Goal: Transaction & Acquisition: Purchase product/service

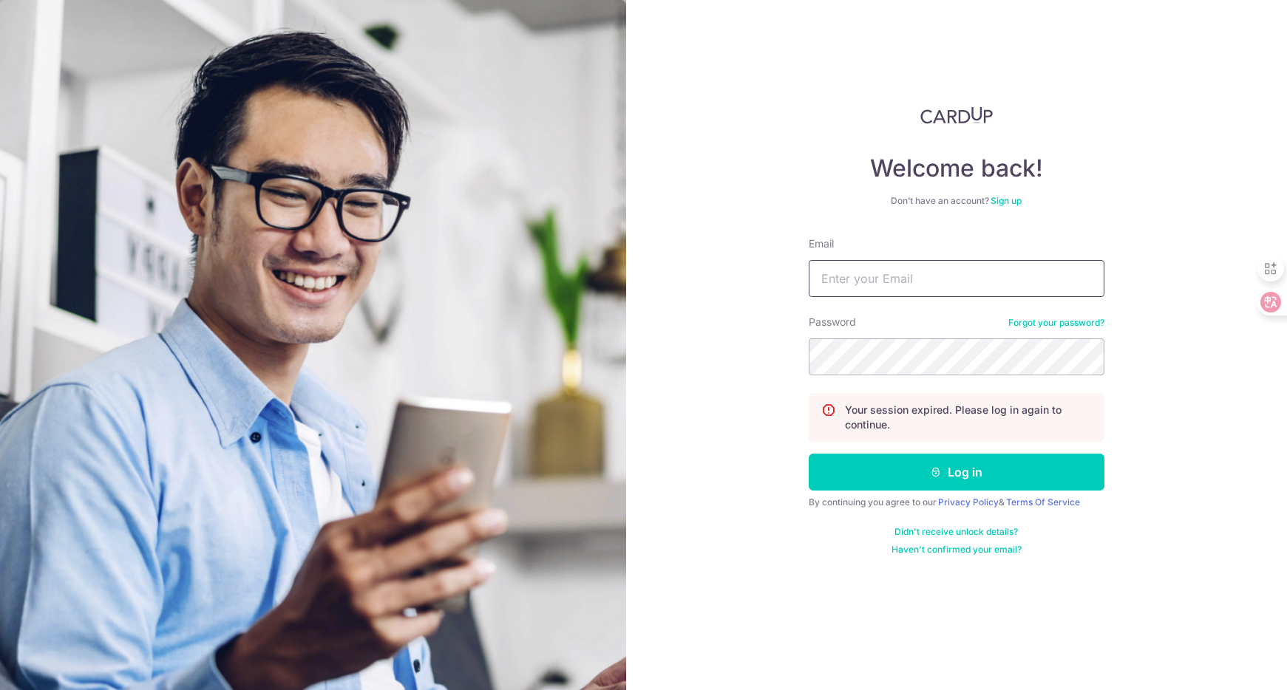
click at [889, 285] on input "Email" at bounding box center [957, 278] width 296 height 37
type input "[EMAIL_ADDRESS][DOMAIN_NAME]"
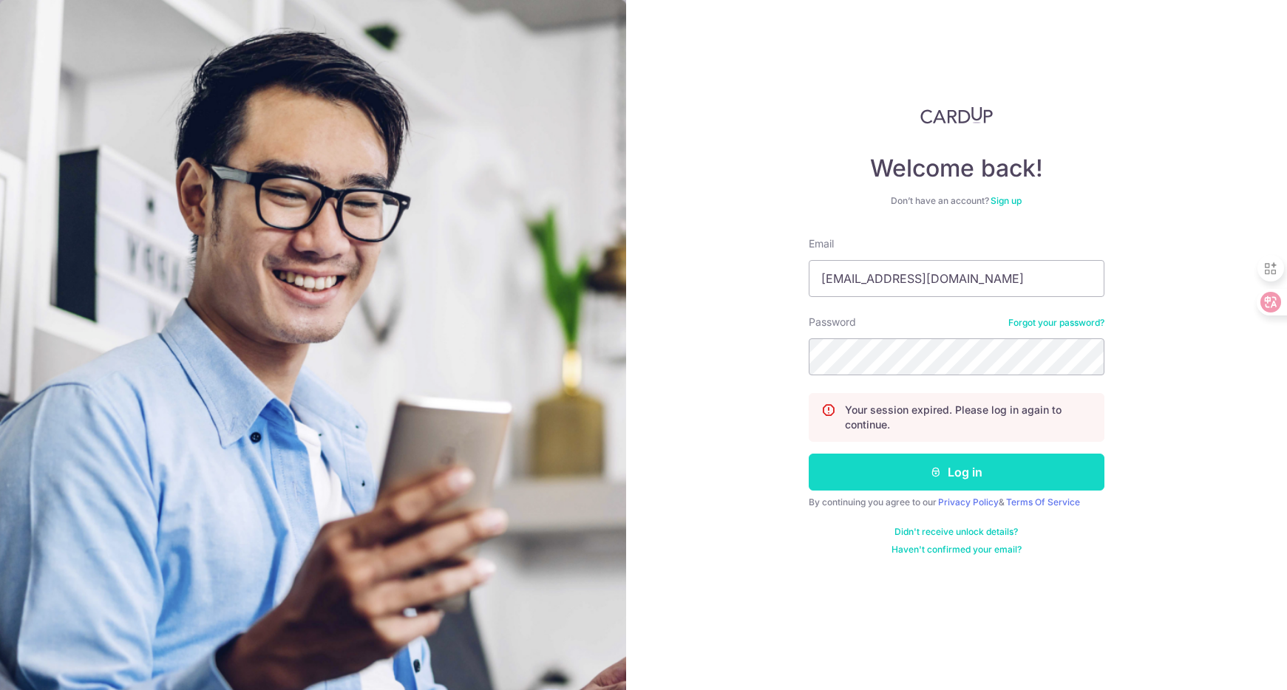
click at [913, 463] on button "Log in" at bounding box center [957, 472] width 296 height 37
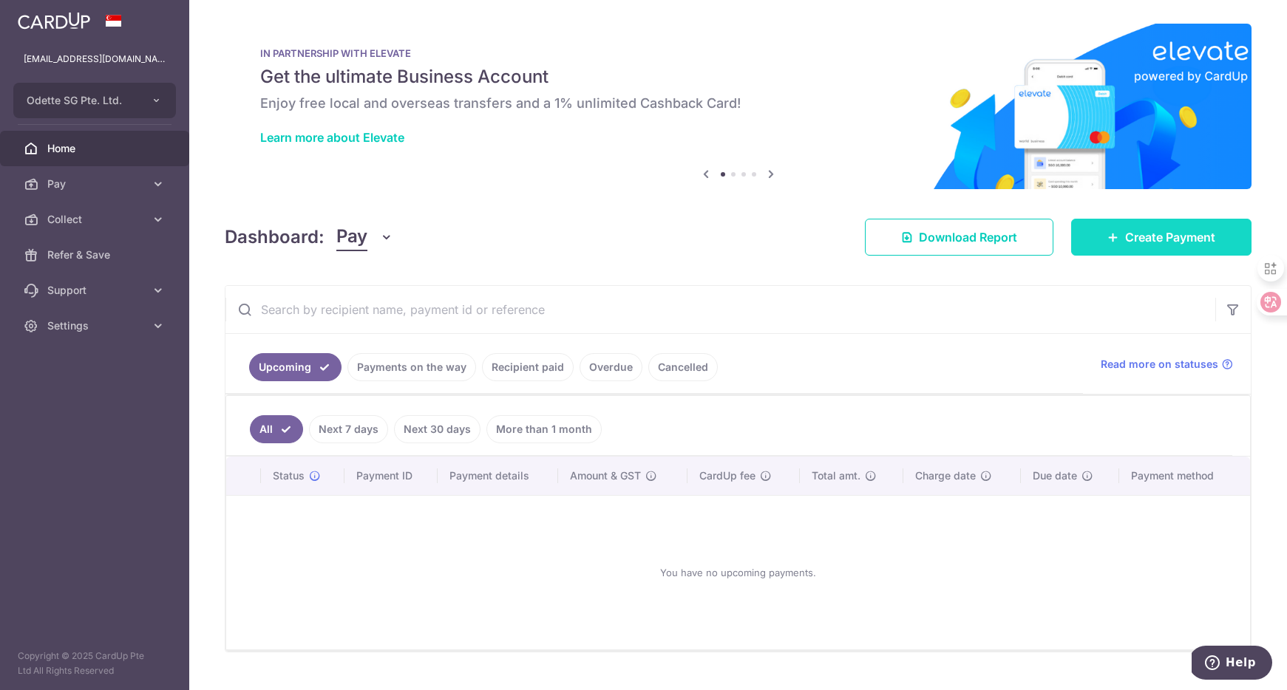
click at [1125, 236] on span "Create Payment" at bounding box center [1170, 237] width 90 height 18
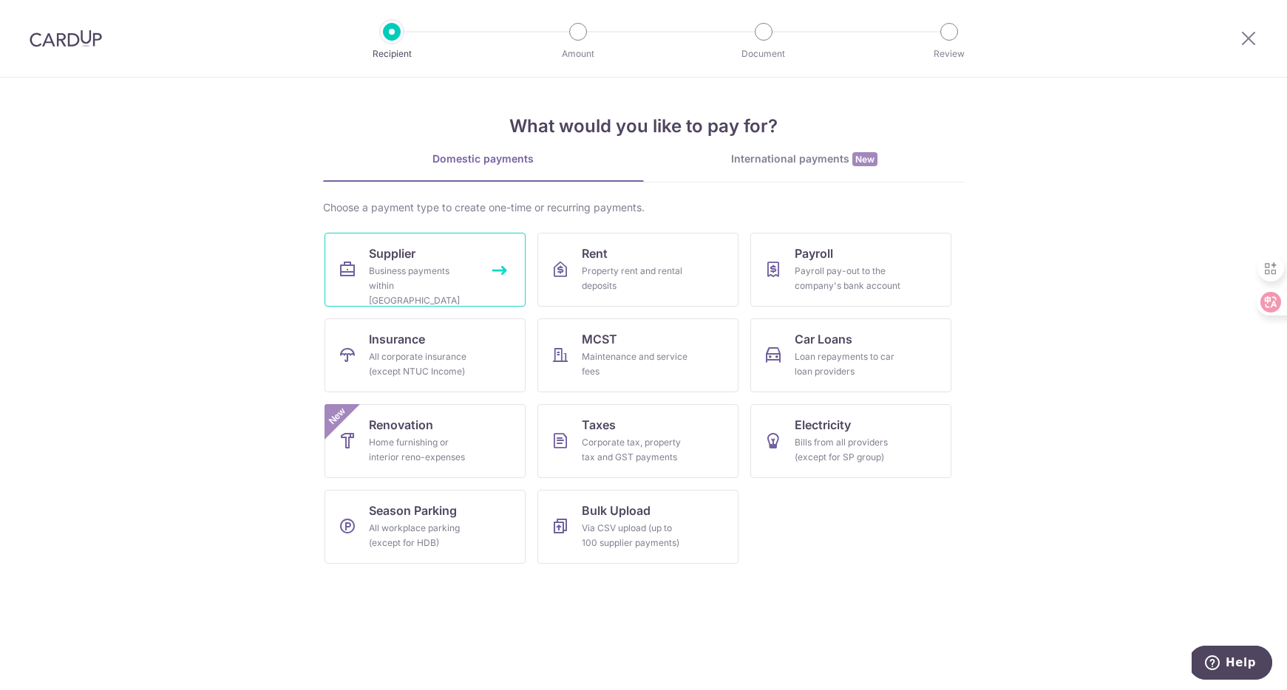
click at [501, 269] on link "Supplier Business payments within Singapore" at bounding box center [424, 270] width 201 height 74
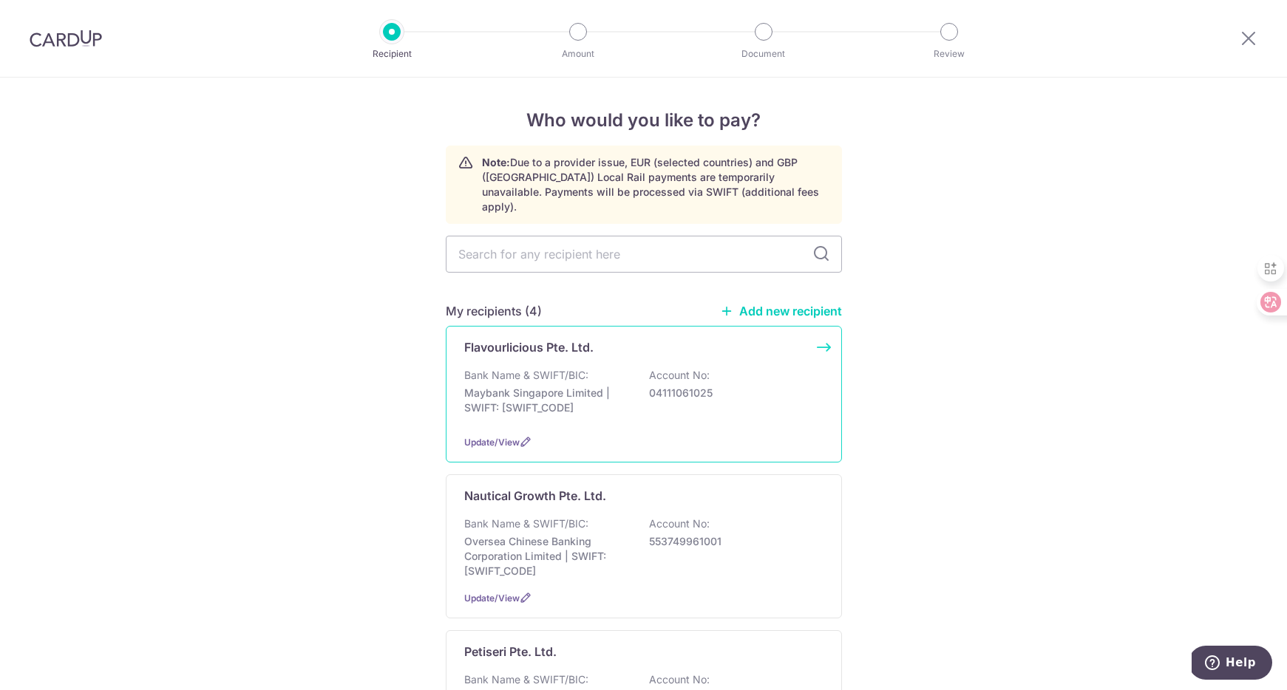
click at [823, 332] on div "Flavourlicious Pte. Ltd. Bank Name & SWIFT/BIC: Maybank Singapore Limited | SWI…" at bounding box center [644, 394] width 396 height 137
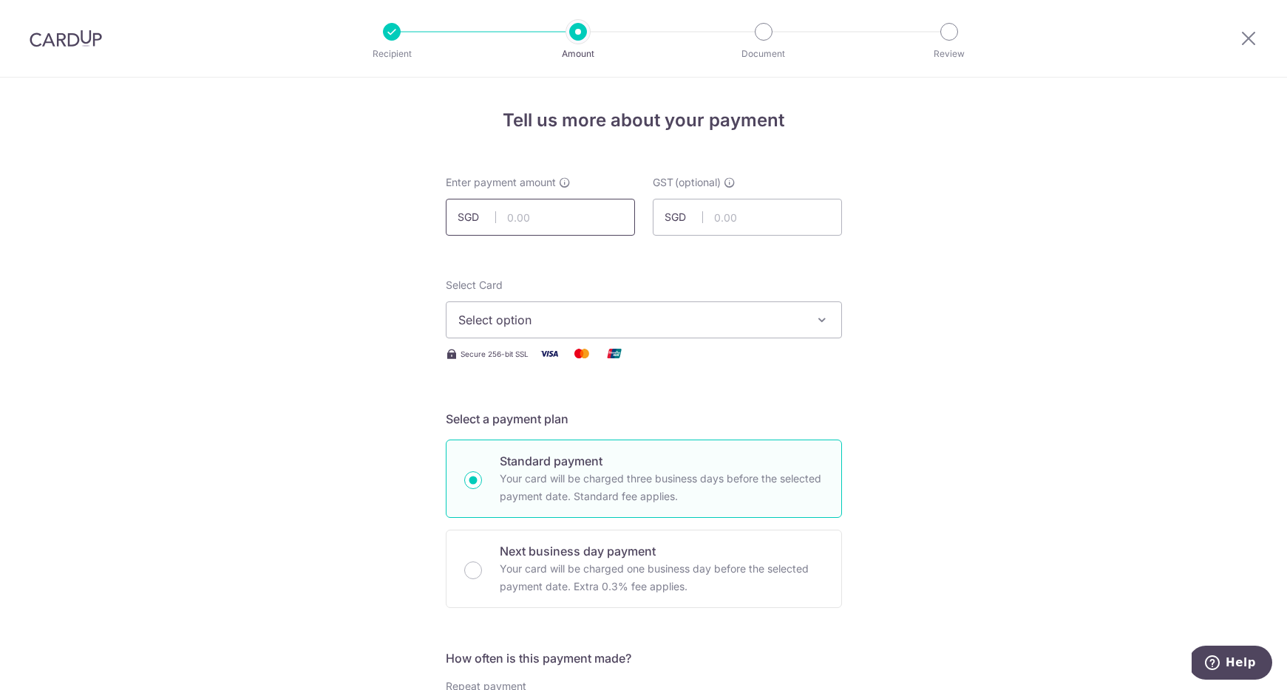
click at [553, 204] on input "text" at bounding box center [540, 217] width 189 height 37
type input "5,270.00"
click at [548, 319] on span "Select option" at bounding box center [630, 320] width 344 height 18
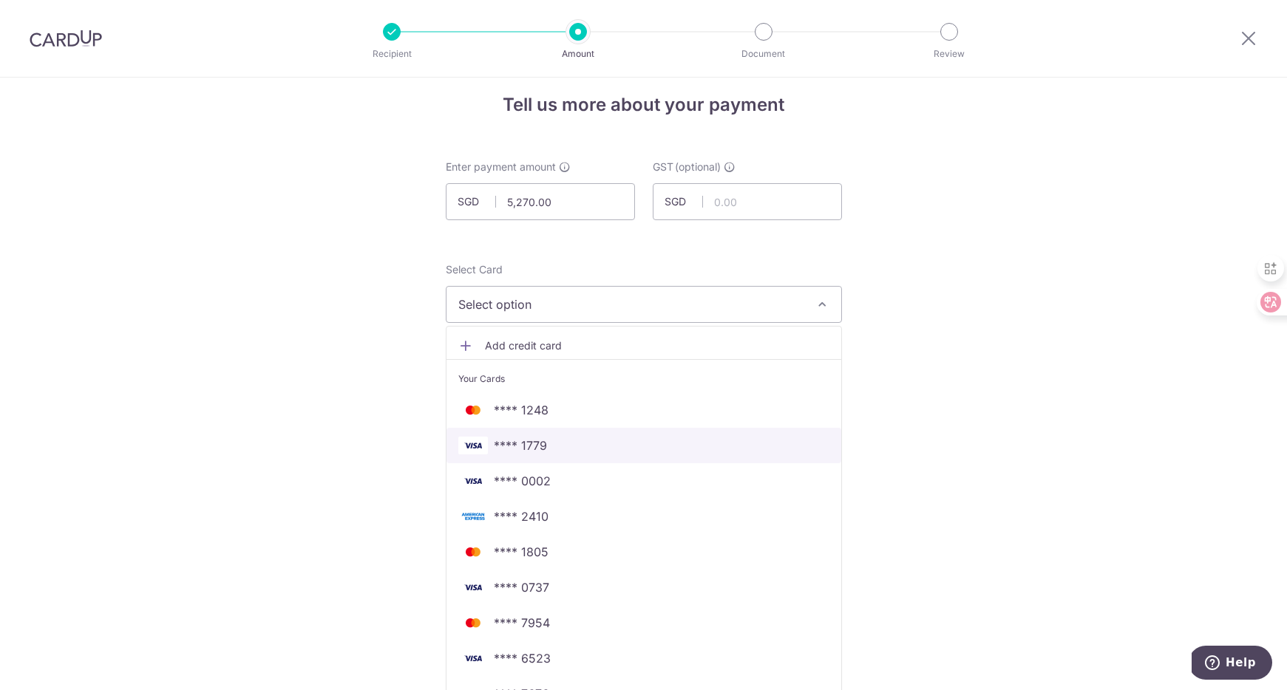
scroll to position [17, 0]
click at [545, 438] on span "**** 1779" at bounding box center [643, 444] width 371 height 18
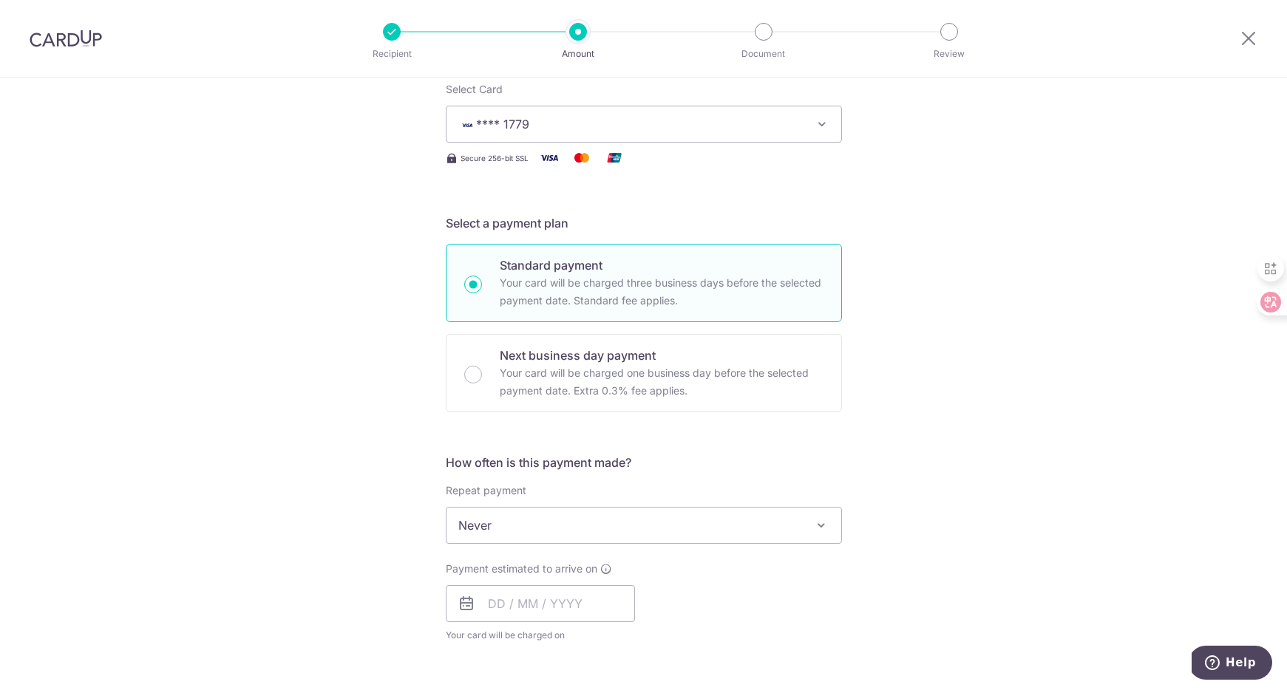
scroll to position [205, 0]
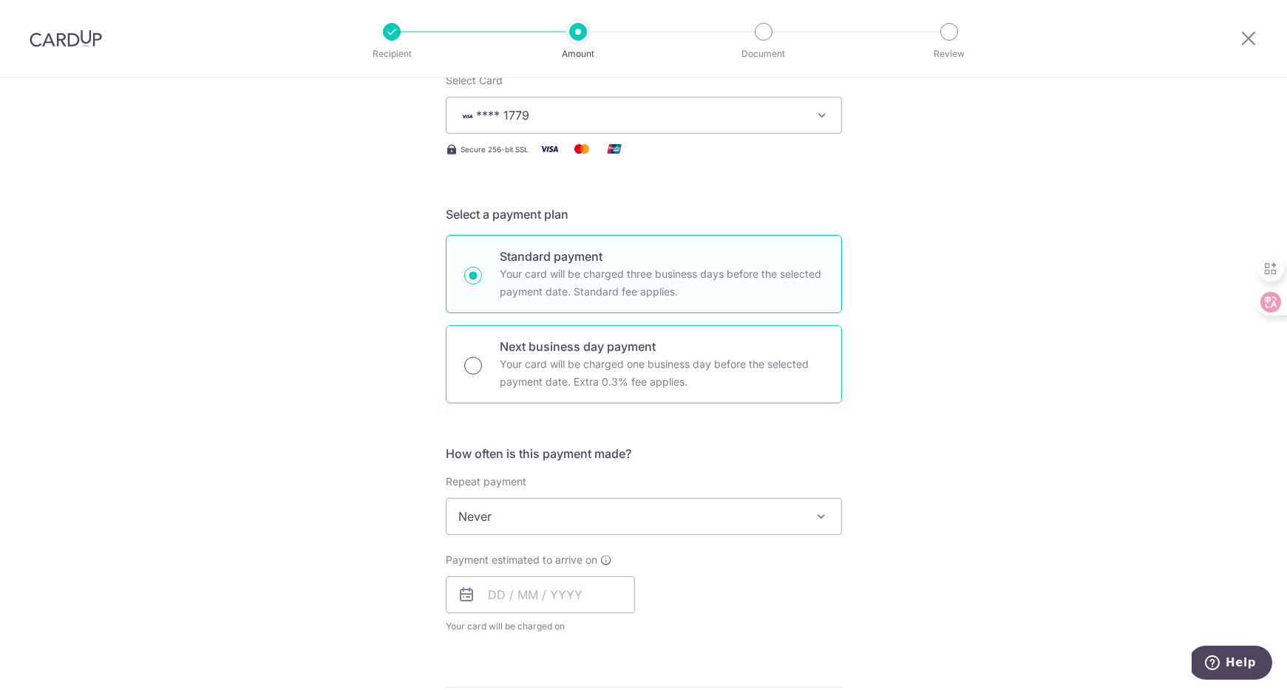
click at [478, 371] on div "Next business day payment Your card will be charged one business day before the…" at bounding box center [644, 364] width 396 height 78
radio input "false"
radio input "true"
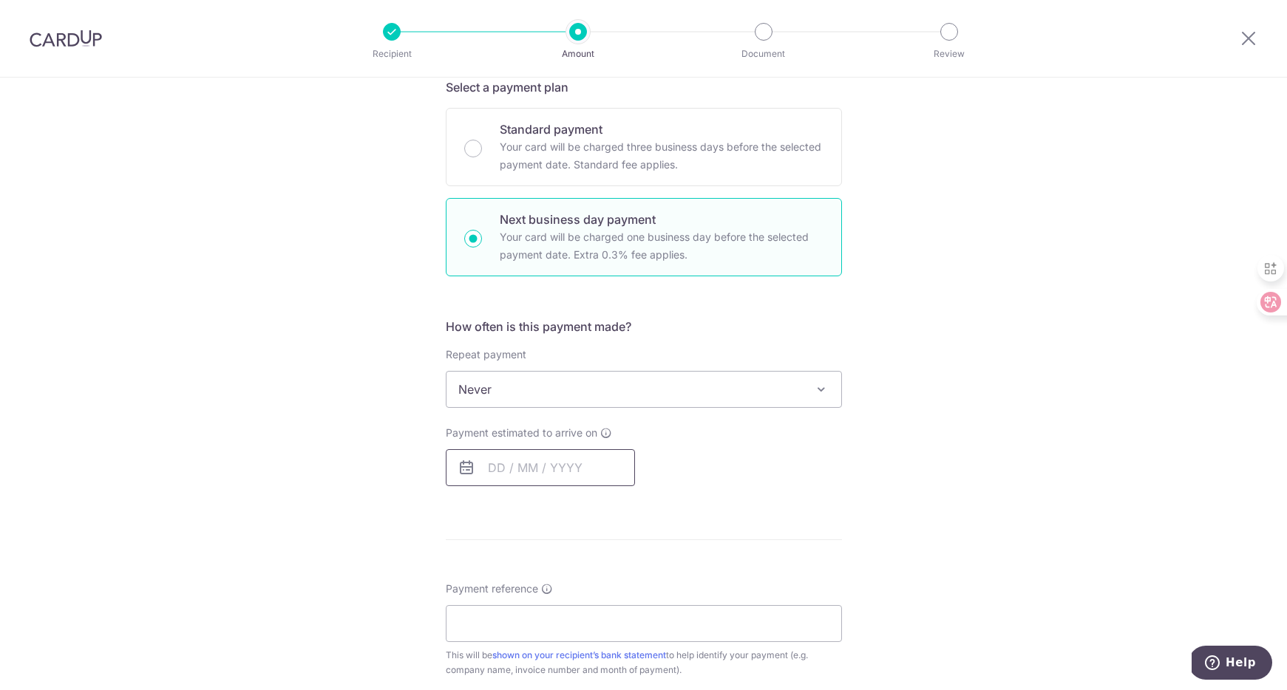
scroll to position [335, 0]
click at [480, 453] on input "text" at bounding box center [540, 464] width 189 height 37
click at [571, 596] on link "10" at bounding box center [565, 600] width 24 height 24
type input "[DATE]"
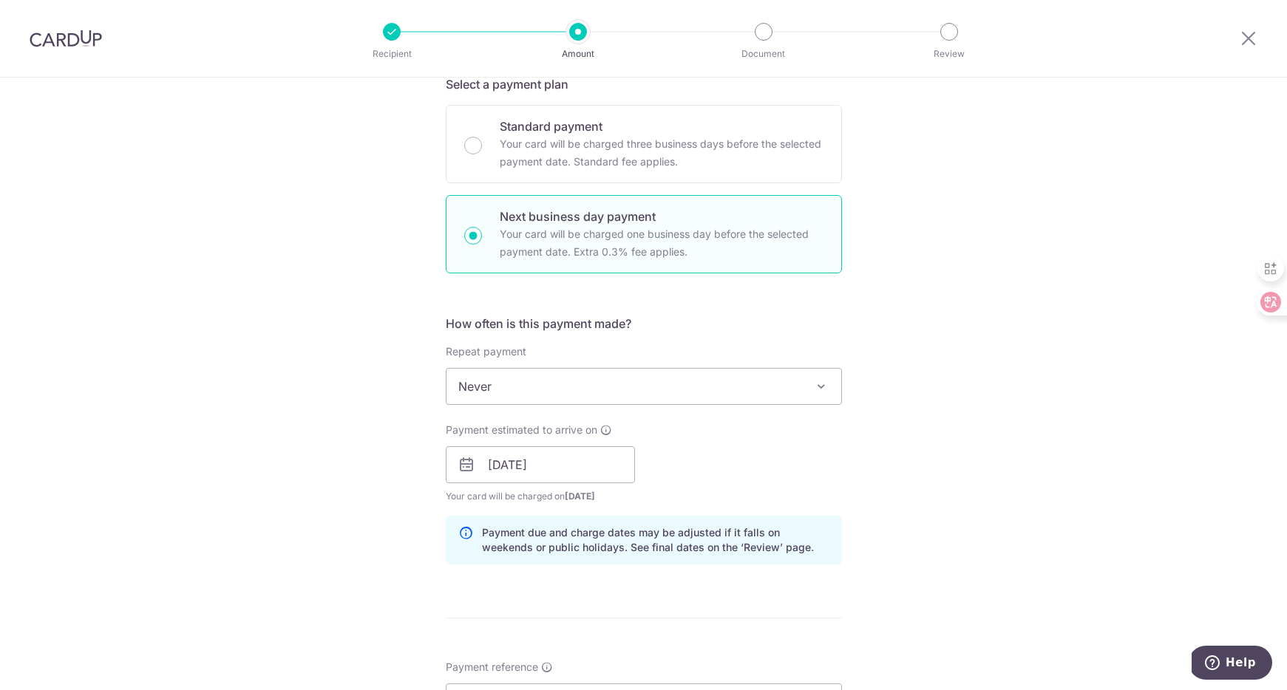
click at [358, 432] on div "Tell us more about your payment Enter payment amount SGD 5,270.00 5270.00 GST (…" at bounding box center [643, 527] width 1287 height 1568
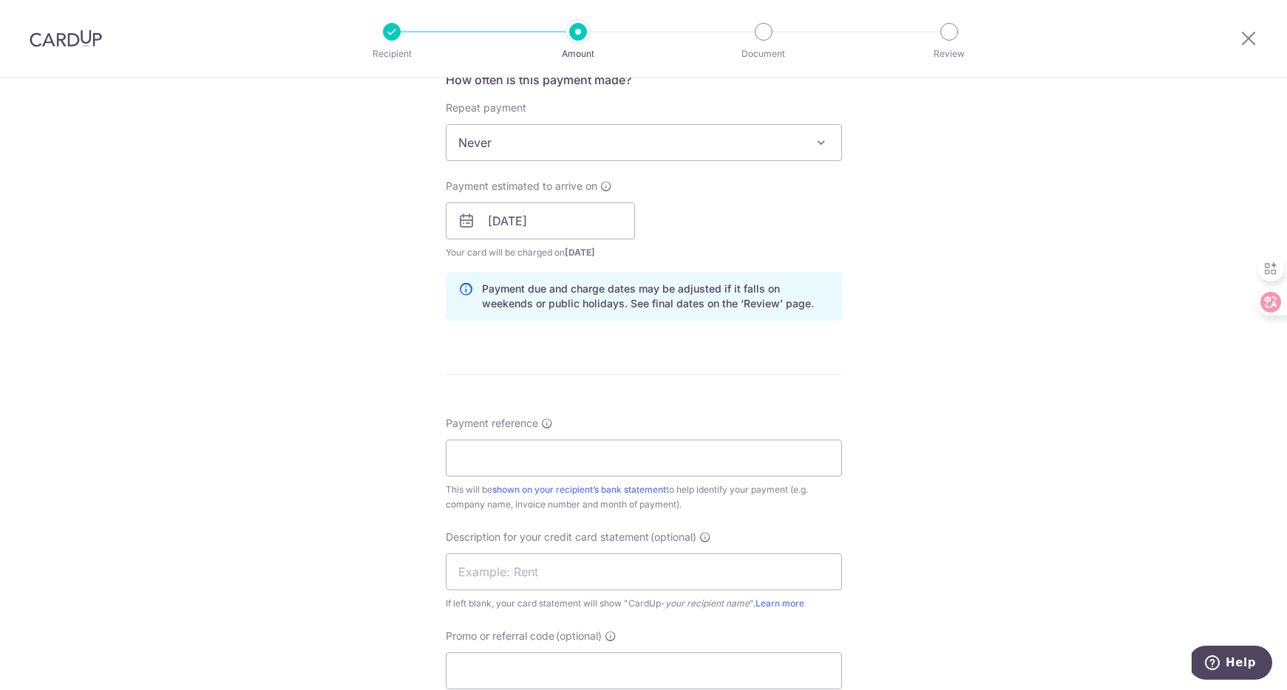
scroll to position [577, 0]
click at [491, 458] on input "Payment reference" at bounding box center [644, 459] width 396 height 37
type input "Stock"
click at [387, 441] on div "Tell us more about your payment Enter payment amount SGD 5,270.00 5270.00 GST (…" at bounding box center [643, 284] width 1287 height 1568
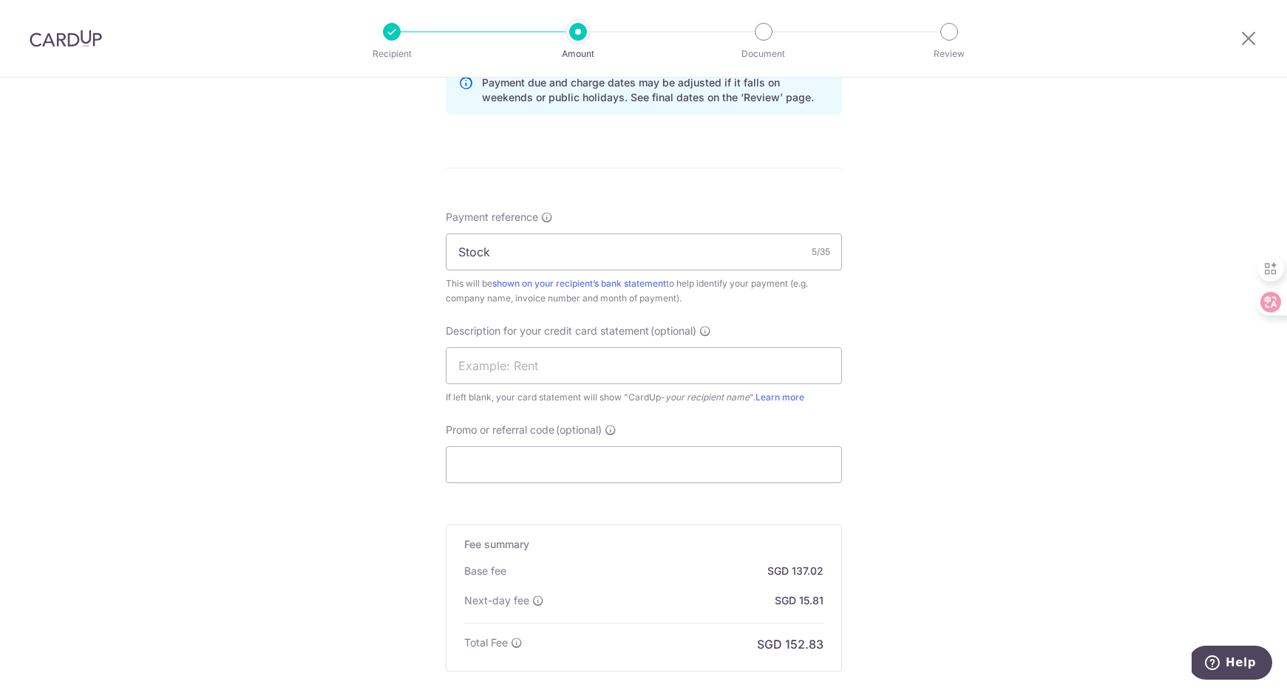
scroll to position [784, 0]
click at [494, 463] on input "Promo or referral code (optional)" at bounding box center [644, 465] width 396 height 37
paste input "BOFF185"
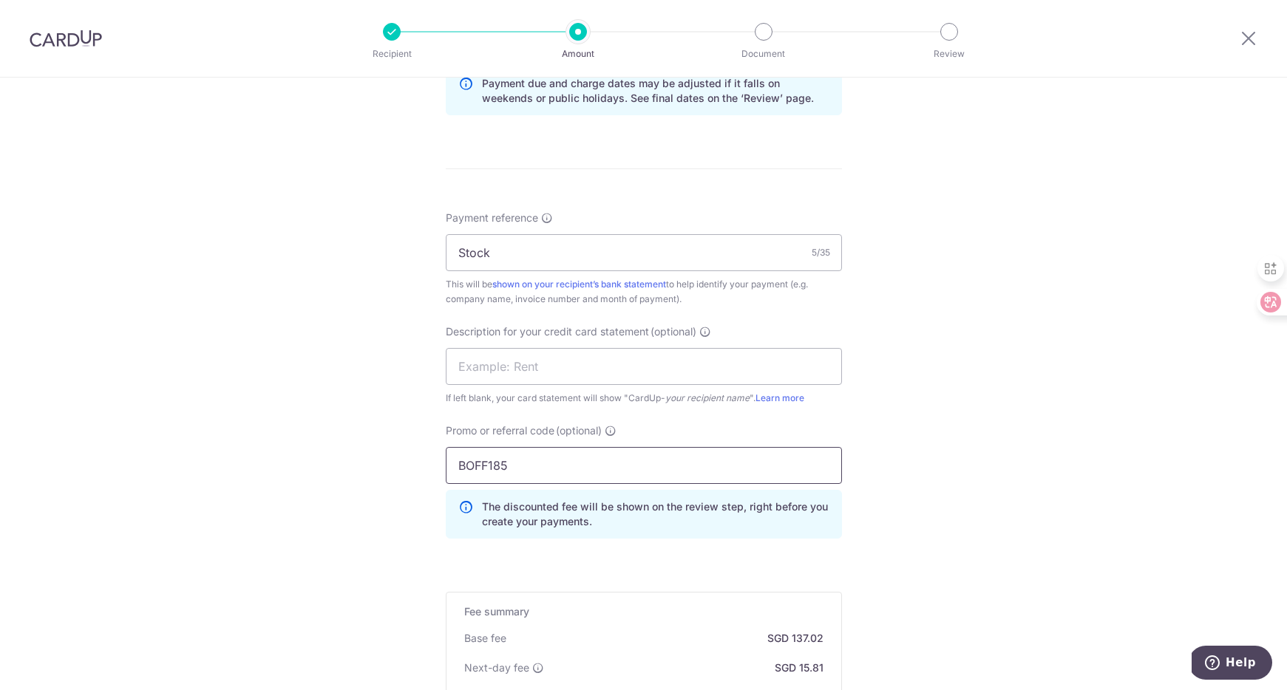
type input "BOFF185"
click at [964, 380] on div "Tell us more about your payment Enter payment amount SGD 5,270.00 5270.00 GST (…" at bounding box center [643, 110] width 1287 height 1635
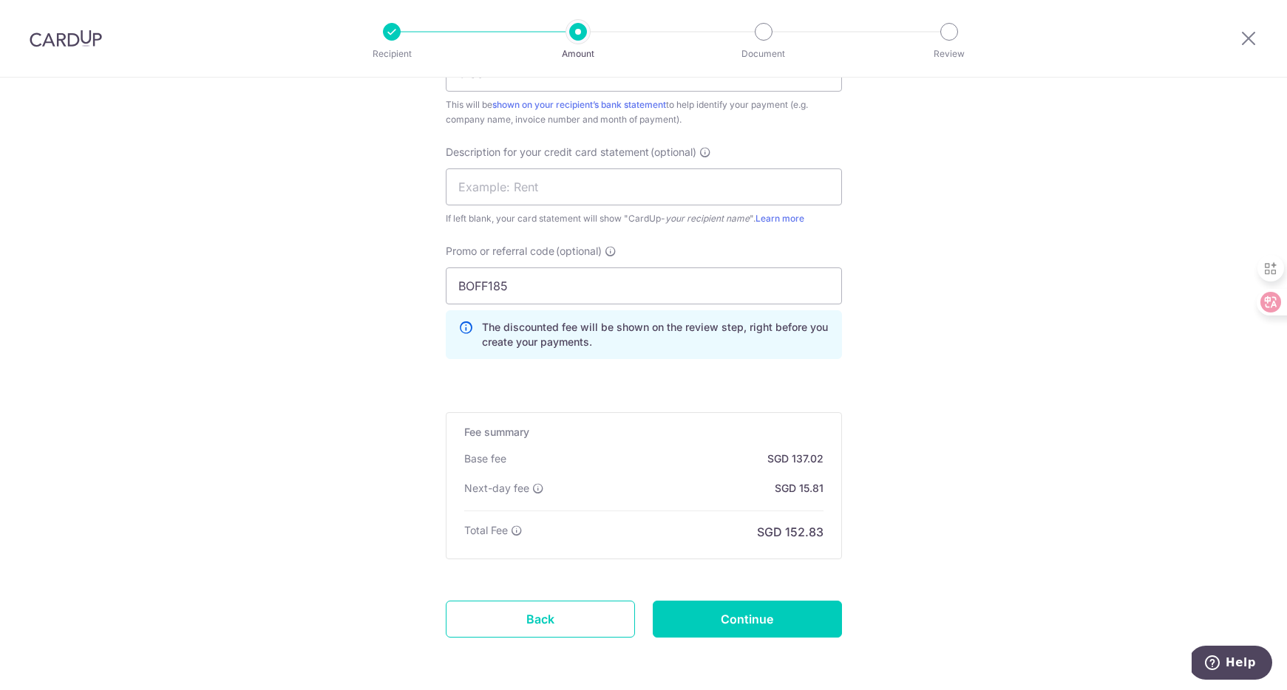
scroll to position [984, 0]
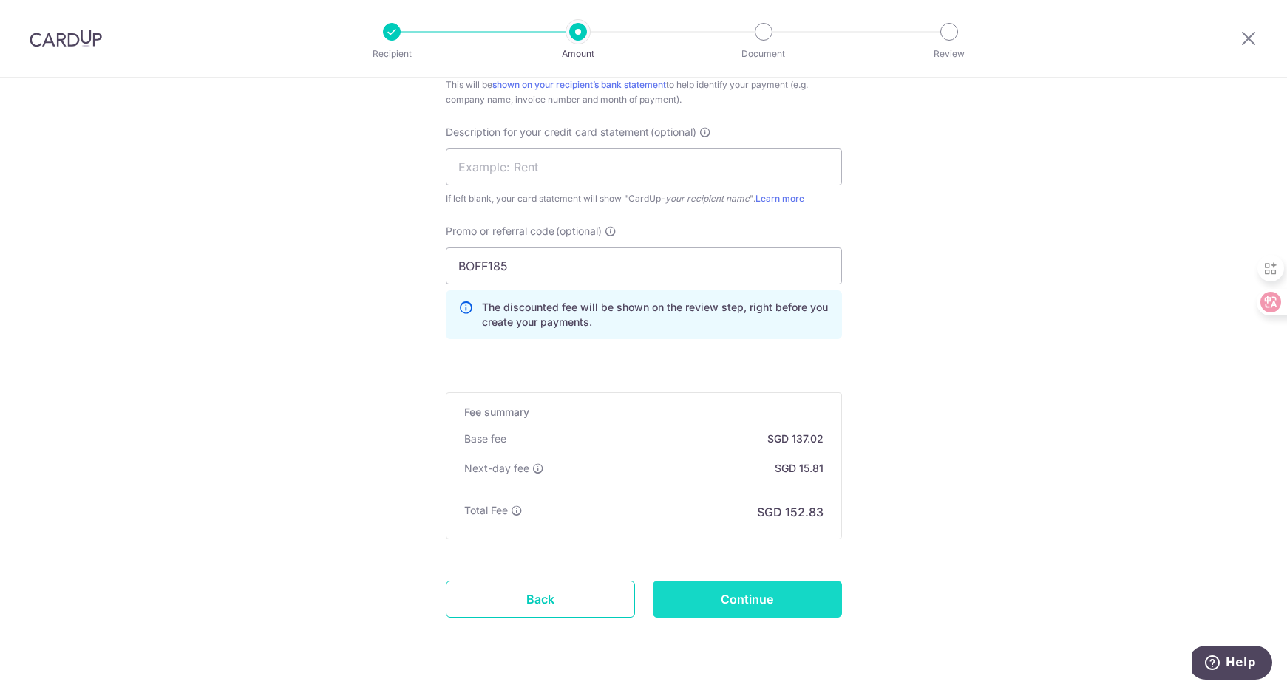
click at [754, 592] on input "Continue" at bounding box center [747, 599] width 189 height 37
type input "Create Schedule"
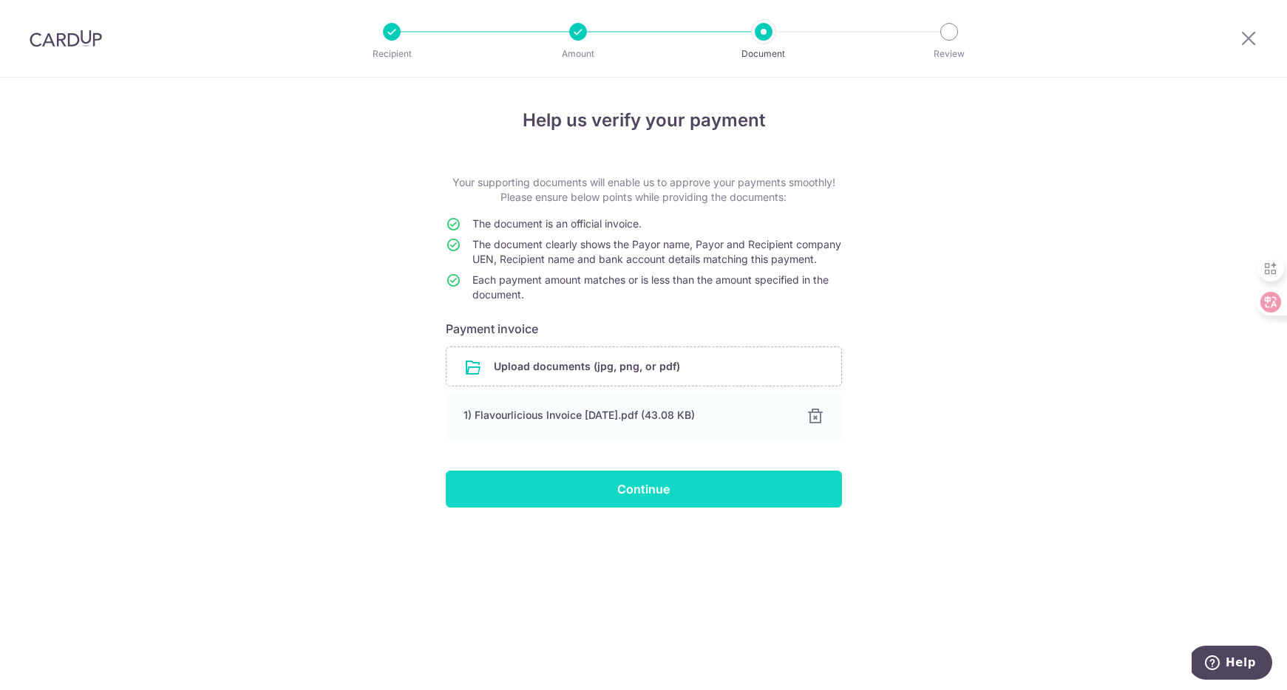
click at [571, 497] on input "Continue" at bounding box center [644, 489] width 396 height 37
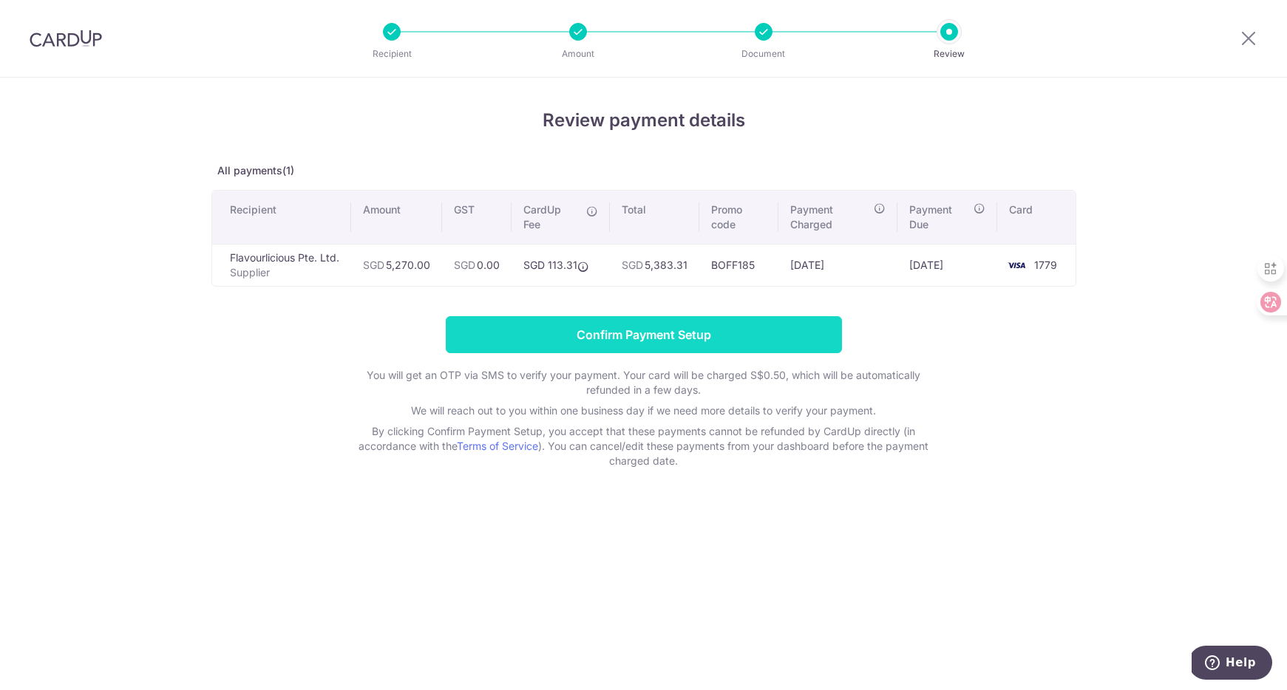
click at [591, 333] on input "Confirm Payment Setup" at bounding box center [644, 334] width 396 height 37
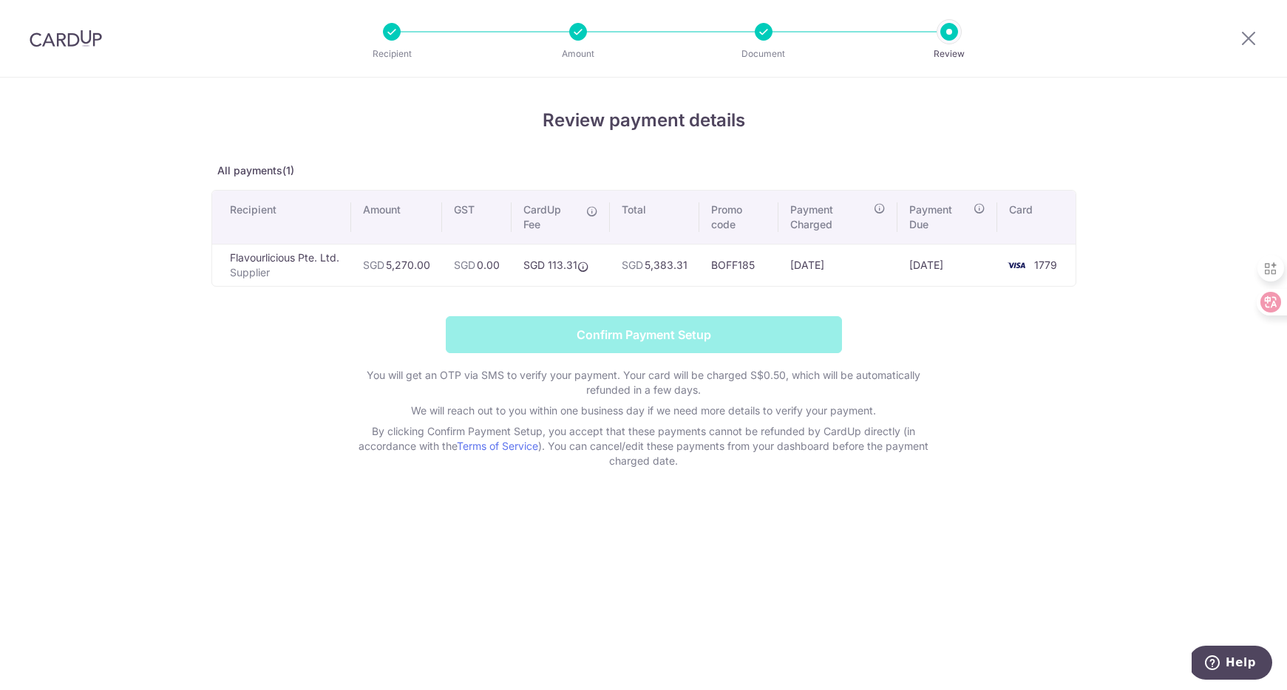
click at [591, 333] on form "Confirm Payment Setup You will get an OTP via SMS to verify your payment. Your …" at bounding box center [643, 392] width 865 height 152
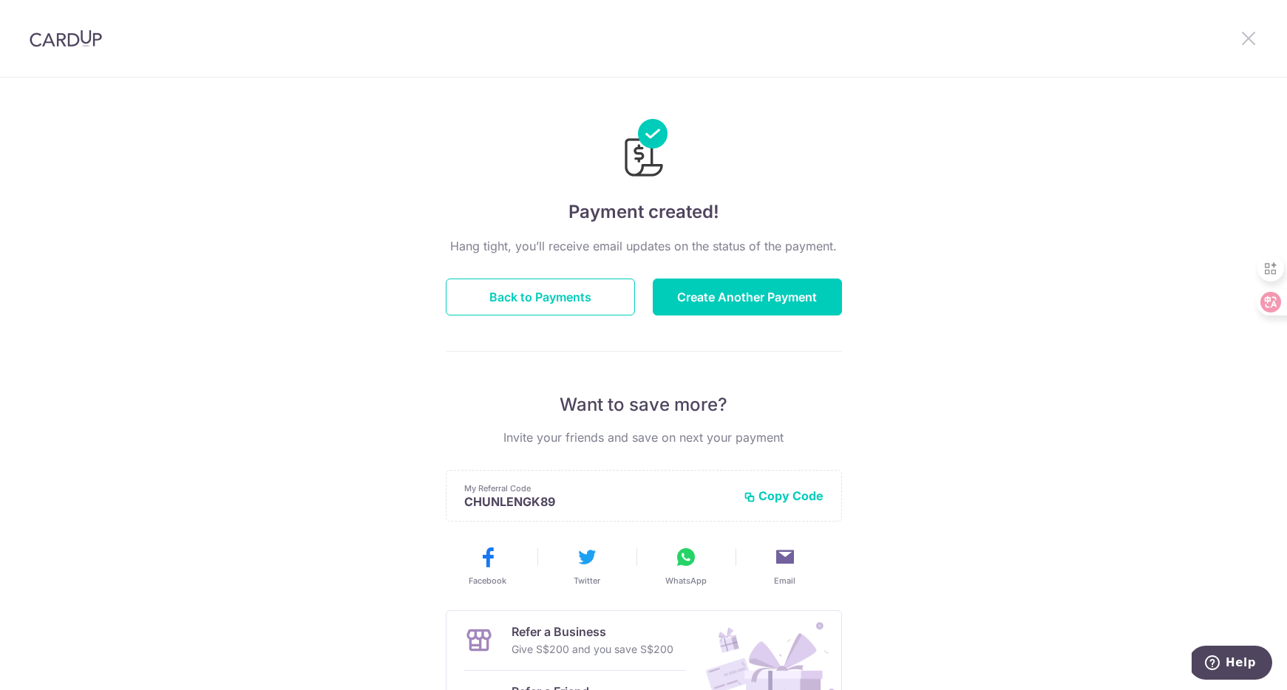
click at [1248, 32] on icon at bounding box center [1248, 38] width 18 height 18
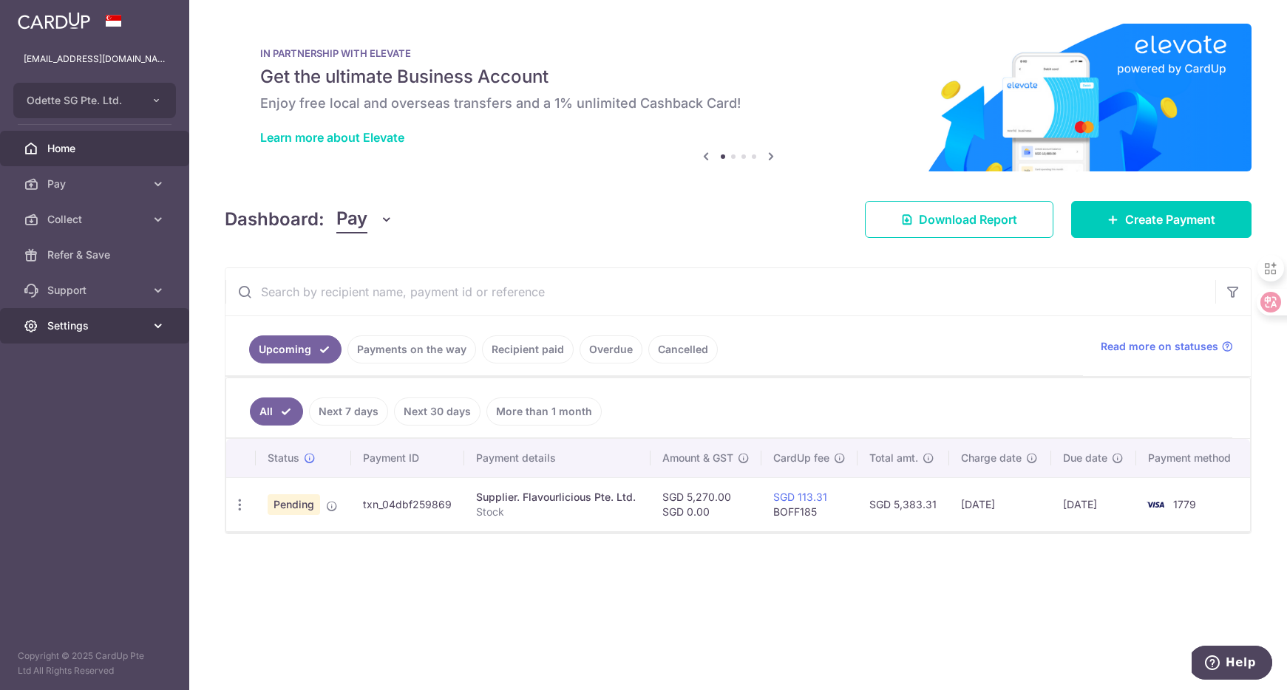
click at [120, 322] on span "Settings" at bounding box center [96, 326] width 98 height 15
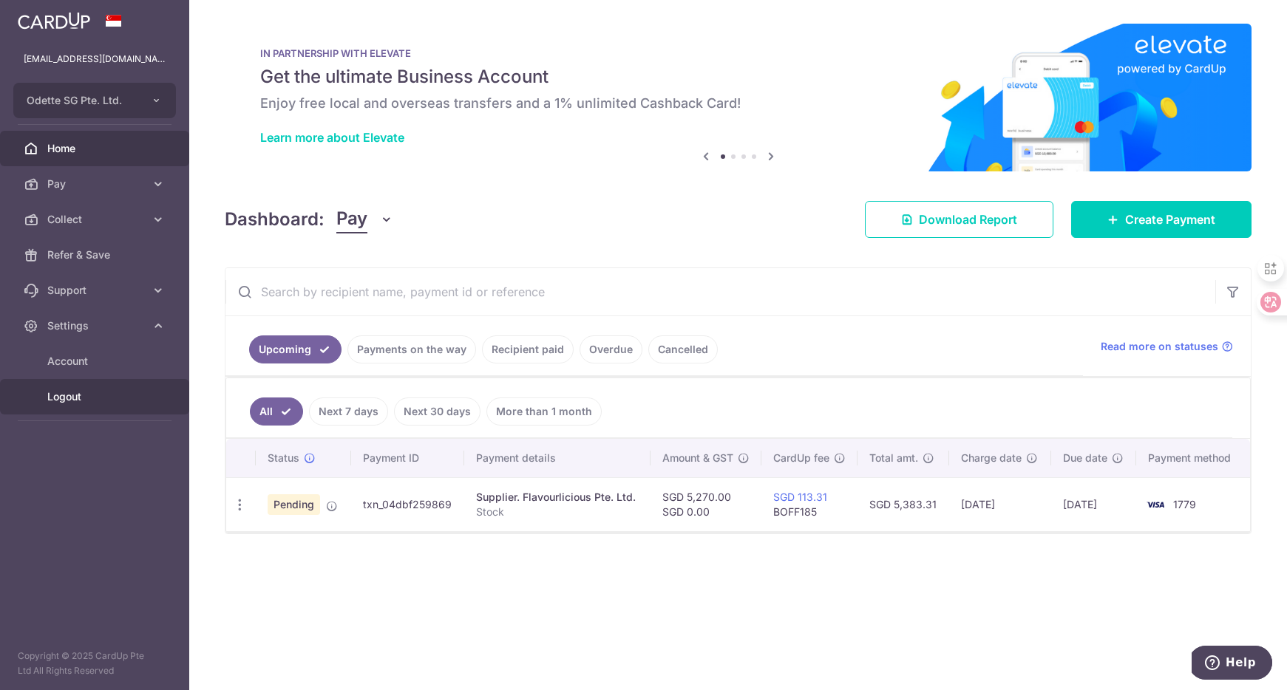
click at [80, 389] on span "Logout" at bounding box center [96, 396] width 98 height 15
